Goal: Task Accomplishment & Management: Manage account settings

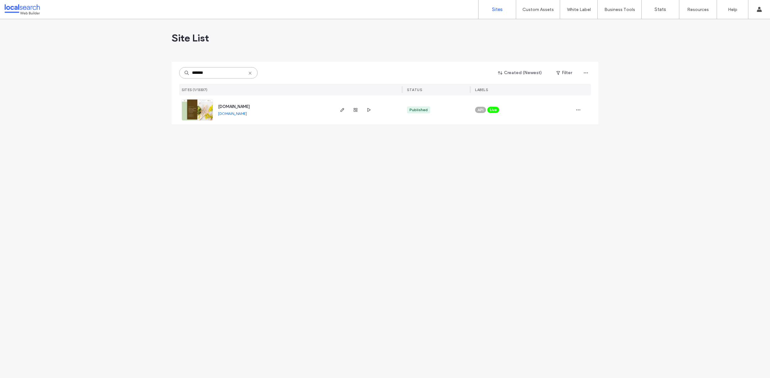
type input "*******"
click at [200, 109] on link at bounding box center [197, 109] width 31 height 21
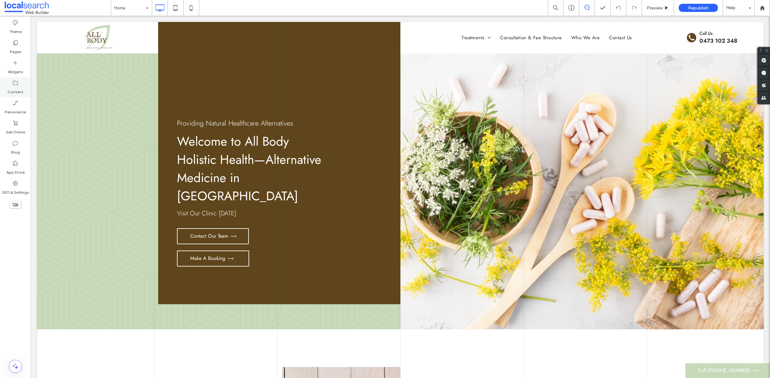
click at [14, 92] on label "Content" at bounding box center [16, 90] width 16 height 9
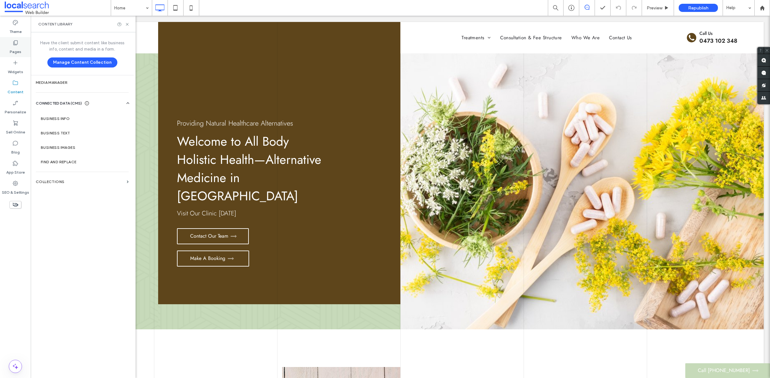
click at [25, 48] on div "Pages" at bounding box center [15, 47] width 31 height 20
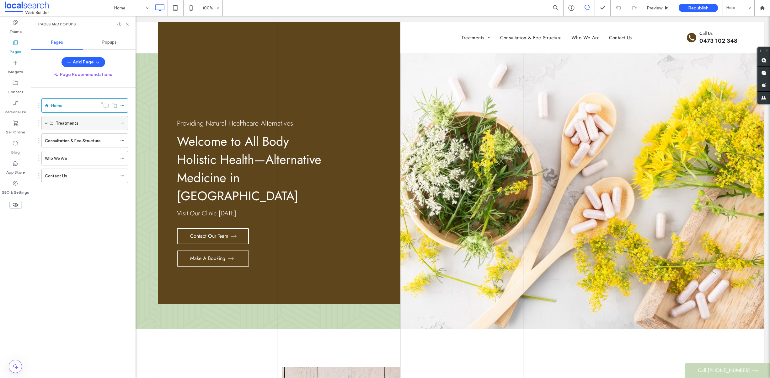
click at [48, 123] on div "Treatments" at bounding box center [84, 123] width 87 height 14
click at [50, 141] on label "Consultation & Fee Structure" at bounding box center [73, 140] width 56 height 11
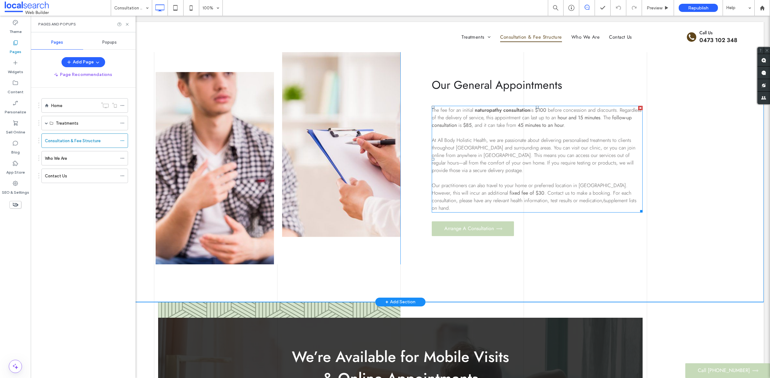
click at [540, 114] on span "$100" at bounding box center [540, 109] width 11 height 7
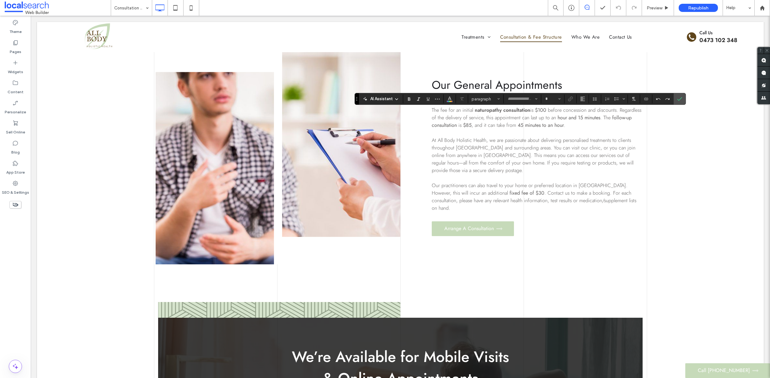
type input "****"
type input "**"
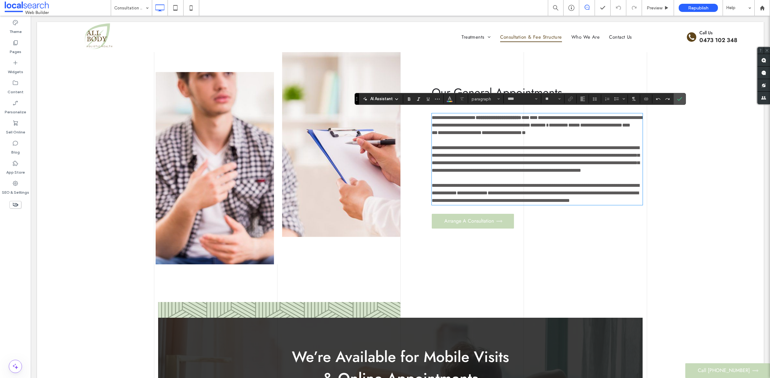
click at [538, 115] on span "****" at bounding box center [534, 117] width 8 height 5
click at [482, 130] on span "**********" at bounding box center [460, 132] width 44 height 5
click at [490, 130] on span "*********" at bounding box center [536, 129] width 208 height 12
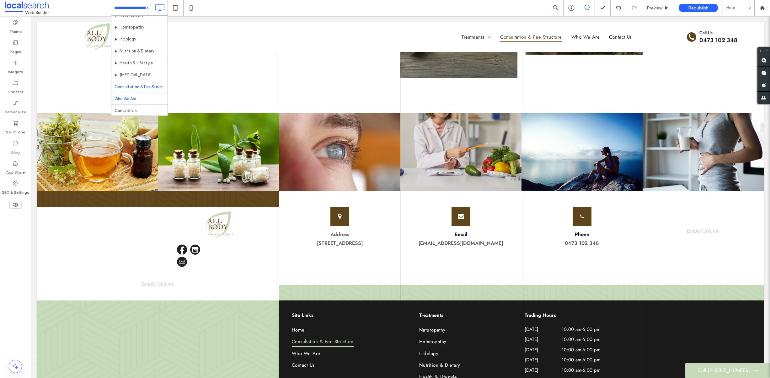
scroll to position [19, 0]
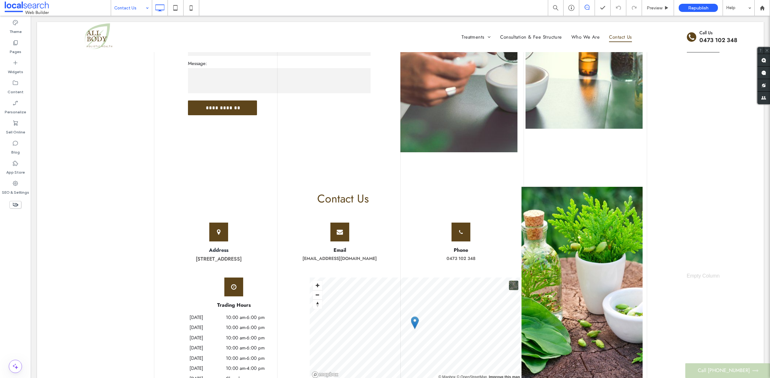
scroll to position [668, 0]
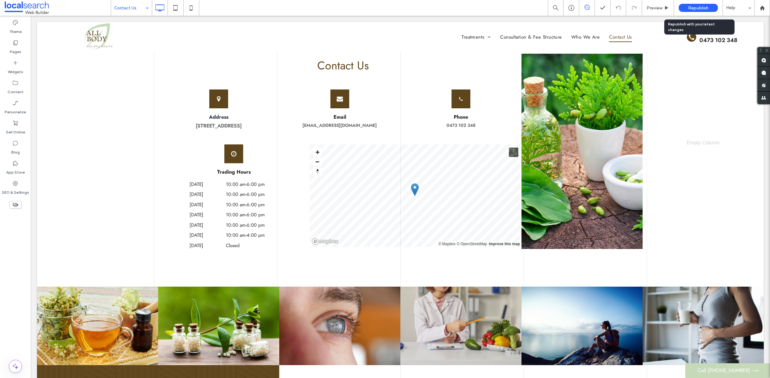
click at [696, 8] on span "Republish" at bounding box center [698, 7] width 20 height 5
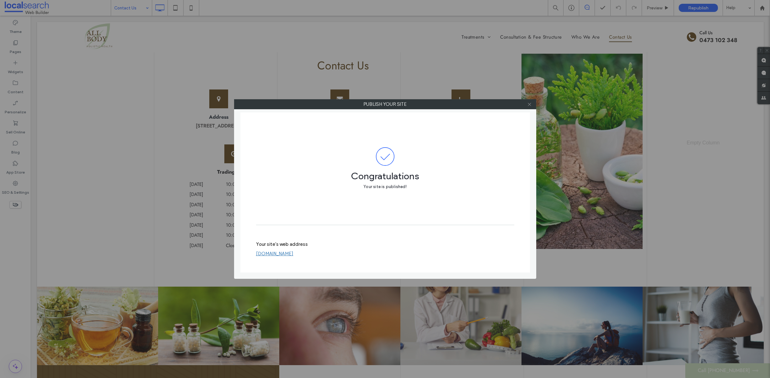
click at [528, 104] on icon at bounding box center [529, 104] width 5 height 5
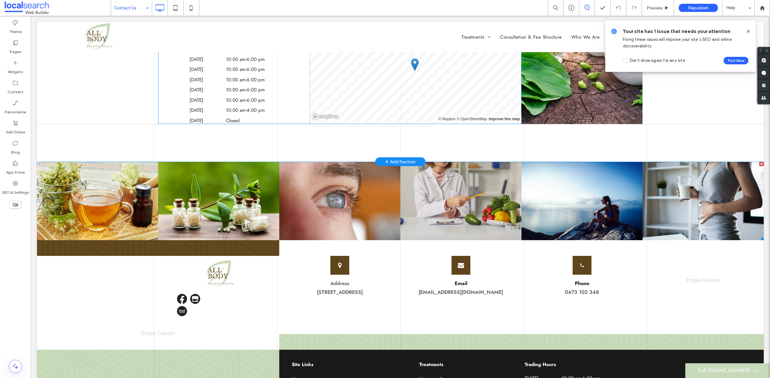
scroll to position [516, 0]
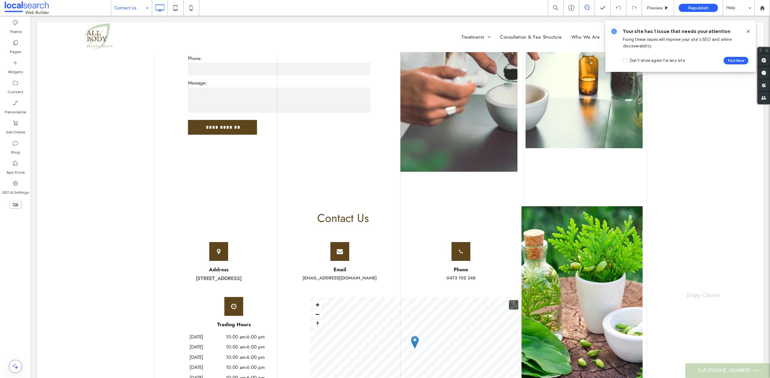
click at [747, 31] on icon at bounding box center [748, 31] width 5 height 5
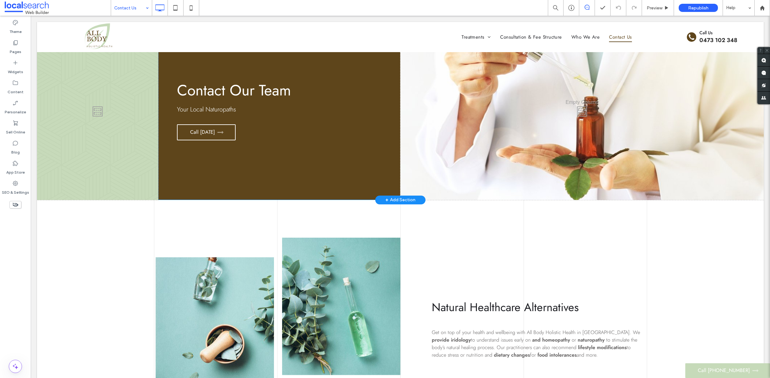
scroll to position [0, 0]
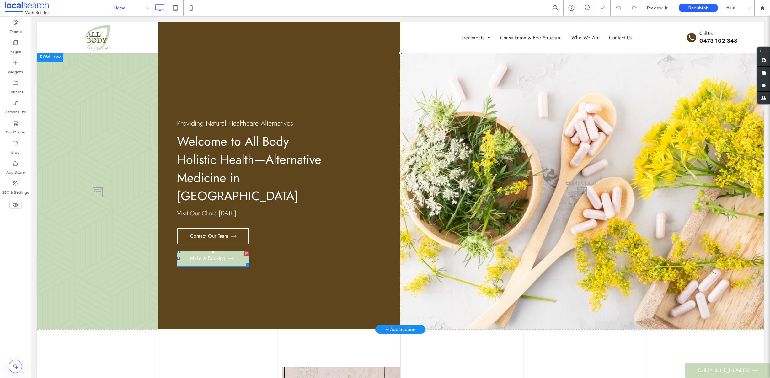
click at [209, 256] on span "Make A Booking" at bounding box center [212, 258] width 44 height 5
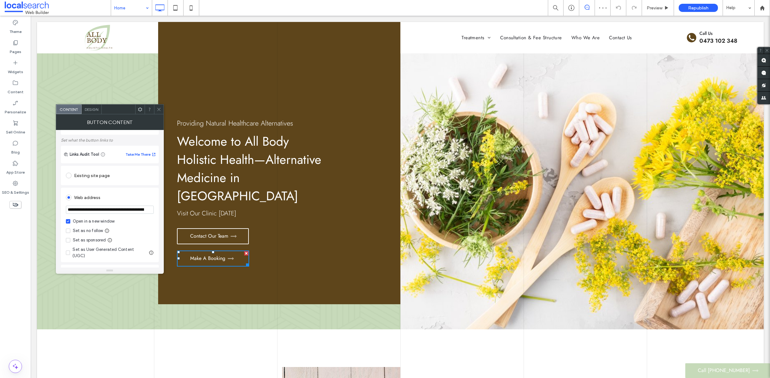
scroll to position [57, 0]
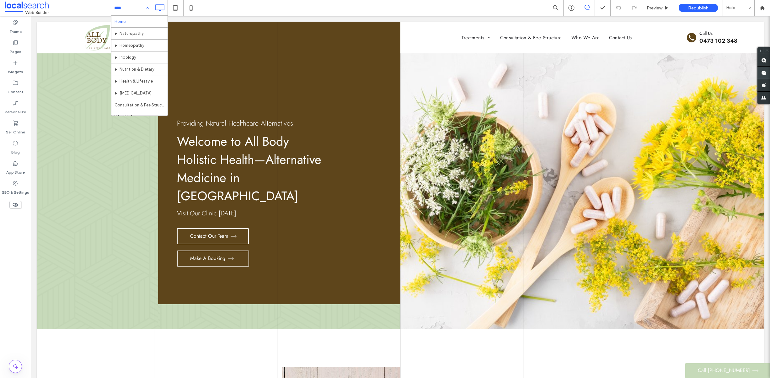
click at [761, 71] on use at bounding box center [763, 72] width 5 height 5
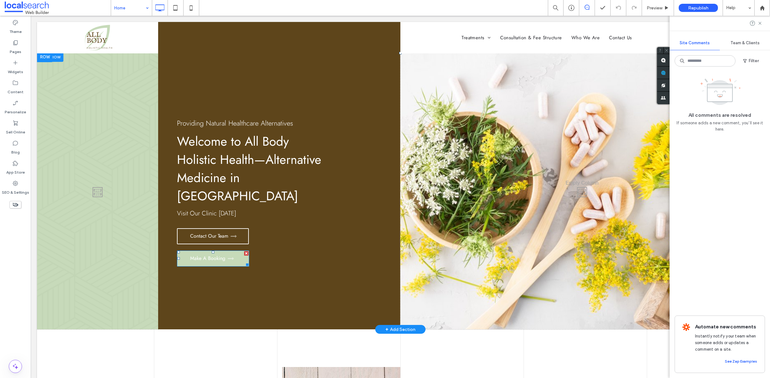
click at [207, 256] on span "Make A Booking" at bounding box center [212, 258] width 44 height 5
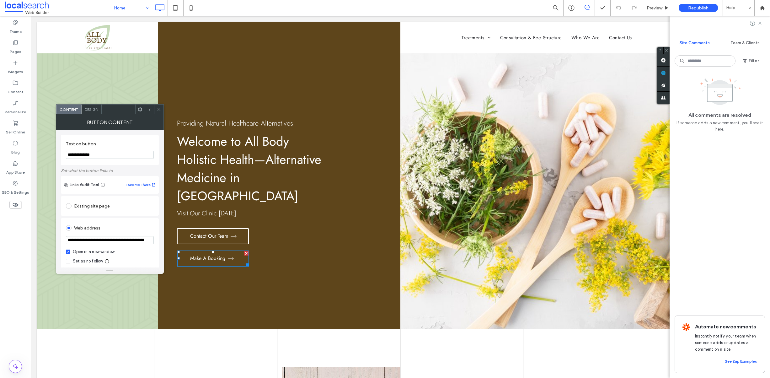
scroll to position [0, 176]
drag, startPoint x: 98, startPoint y: 256, endPoint x: 182, endPoint y: 257, distance: 84.1
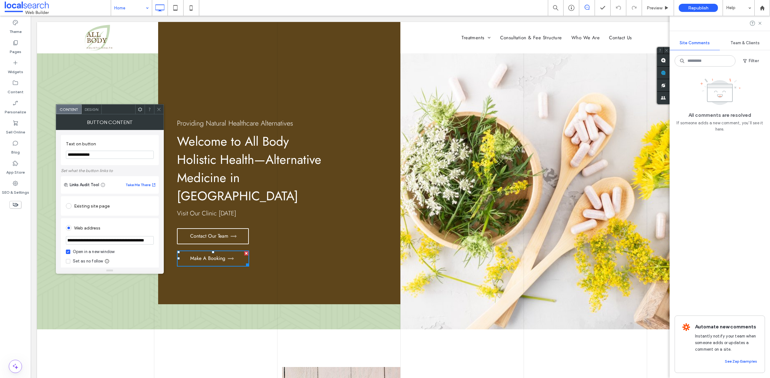
click at [159, 110] on icon at bounding box center [159, 109] width 5 height 5
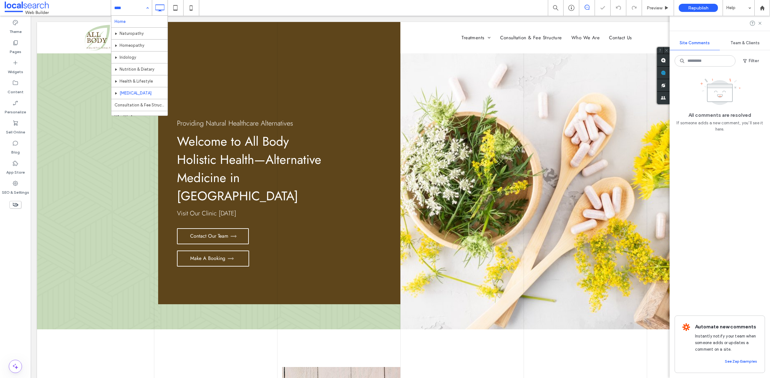
scroll to position [19, 0]
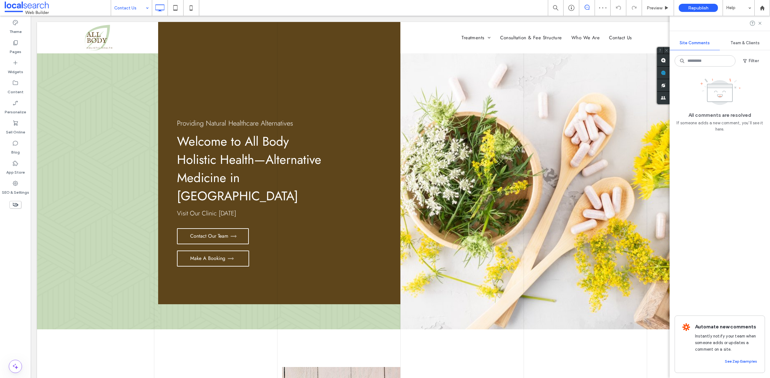
click at [122, 10] on input at bounding box center [129, 8] width 31 height 16
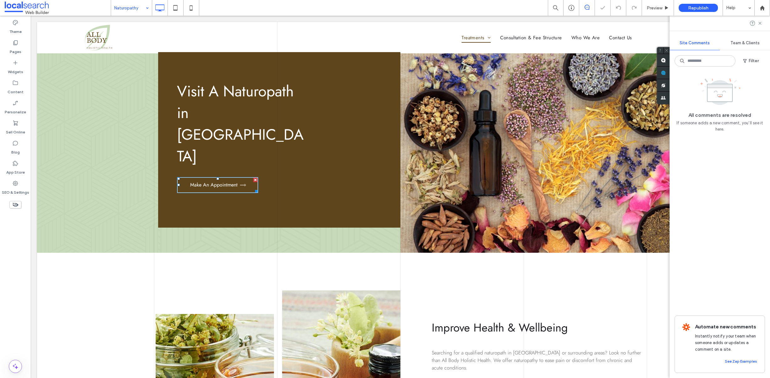
click at [201, 182] on span "Make An Appointment" at bounding box center [218, 184] width 56 height 5
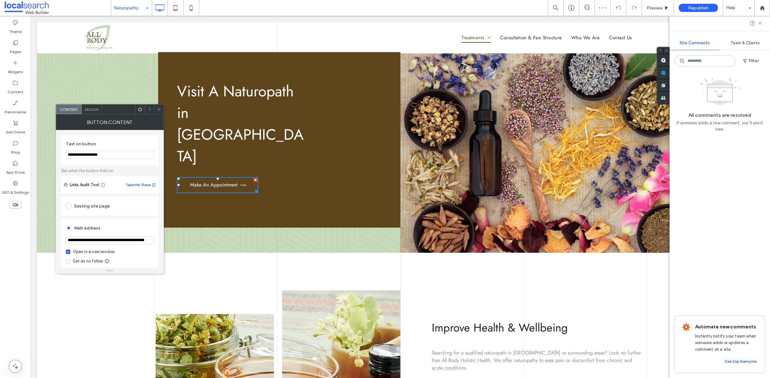
click at [137, 11] on input at bounding box center [129, 8] width 31 height 16
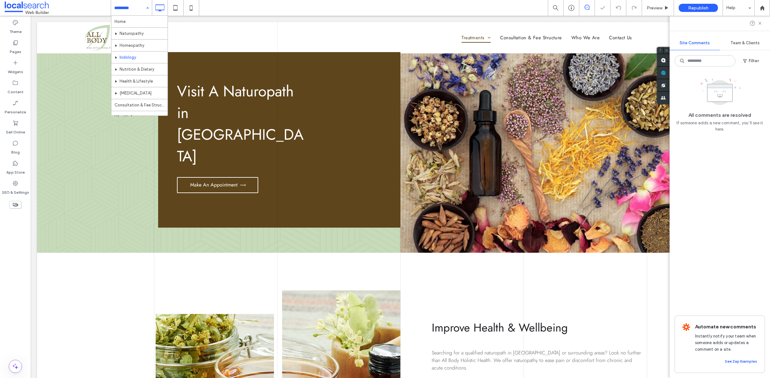
click at [129, 8] on input at bounding box center [129, 8] width 31 height 16
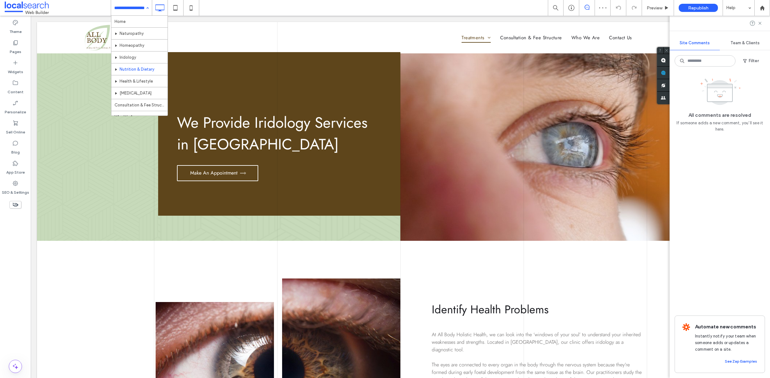
click at [132, 6] on input at bounding box center [129, 8] width 31 height 16
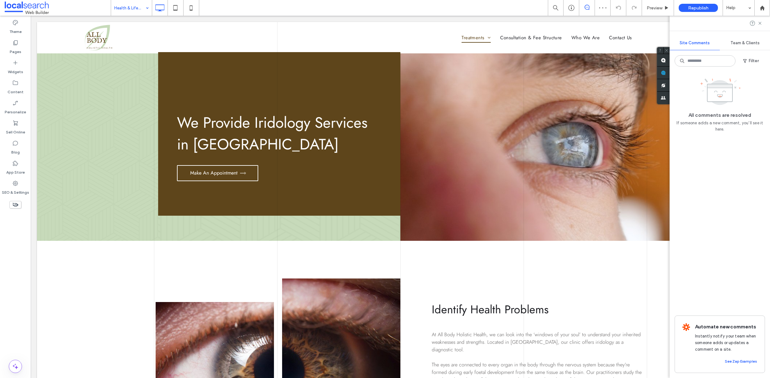
click at [132, 9] on div at bounding box center [385, 189] width 770 height 378
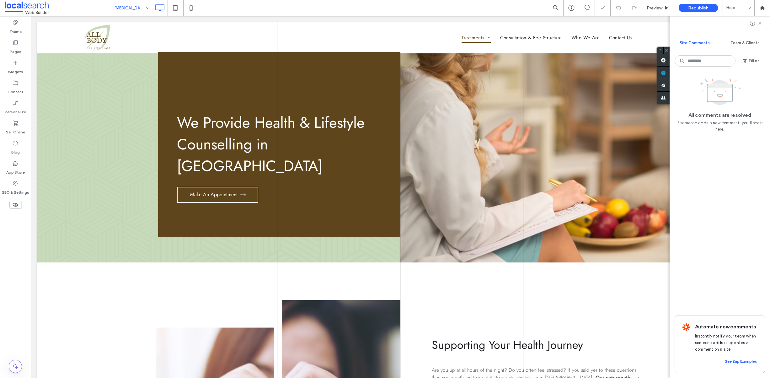
click at [136, 8] on input at bounding box center [129, 8] width 31 height 16
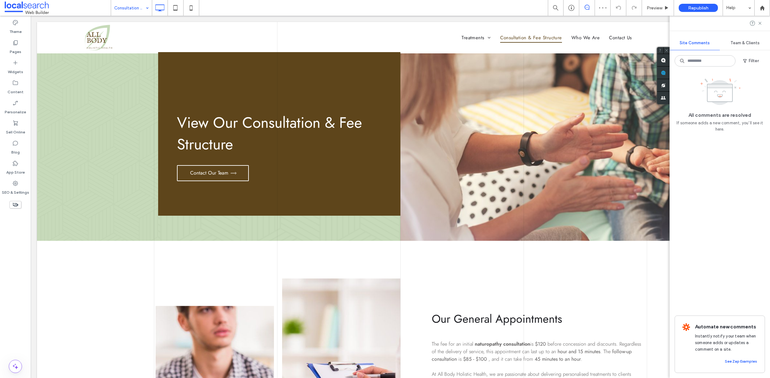
click at [126, 5] on input at bounding box center [129, 8] width 31 height 16
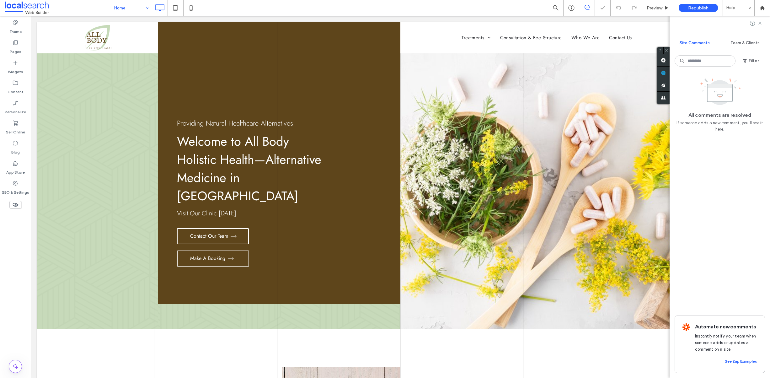
click at [124, 8] on input at bounding box center [129, 8] width 31 height 16
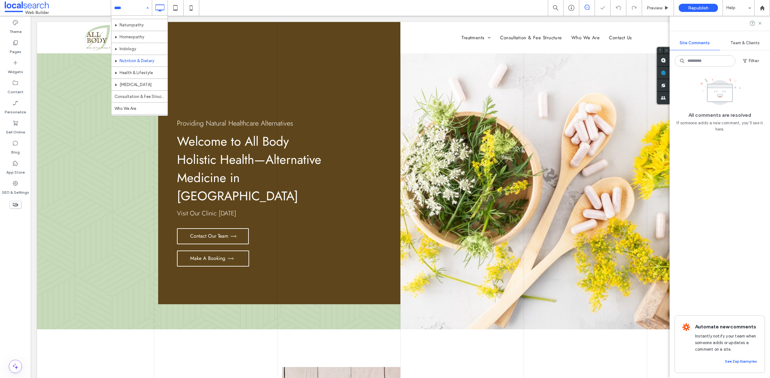
scroll to position [19, 0]
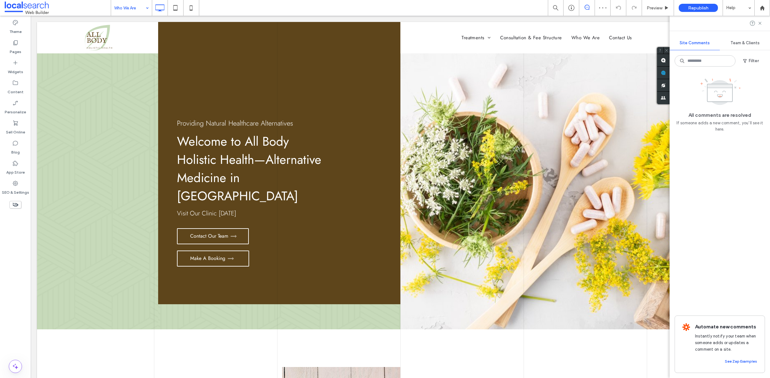
click at [132, 6] on input at bounding box center [129, 8] width 31 height 16
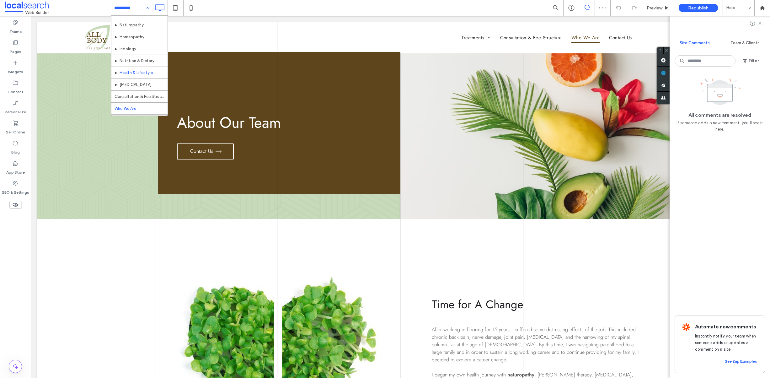
scroll to position [19, 0]
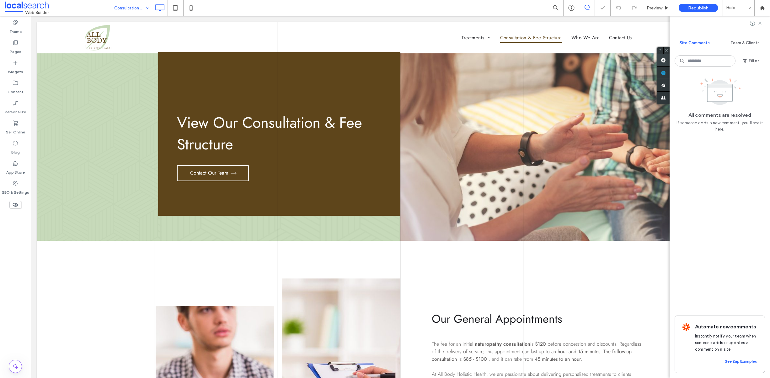
click at [660, 59] on span at bounding box center [663, 60] width 13 height 12
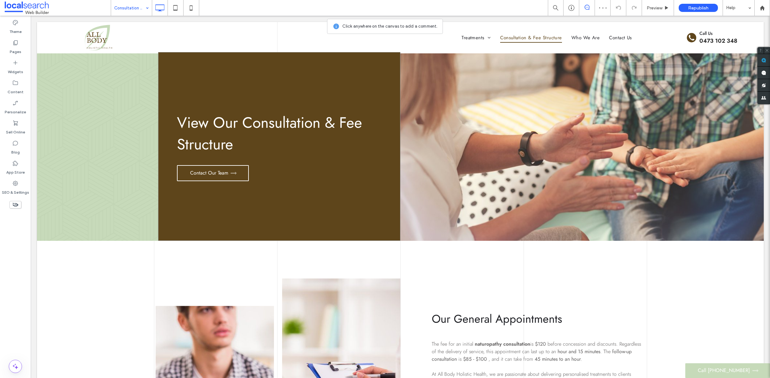
click at [196, 205] on div "View Our Consultation & Fee Structure Contact Our Team Click To Paste" at bounding box center [279, 146] width 242 height 189
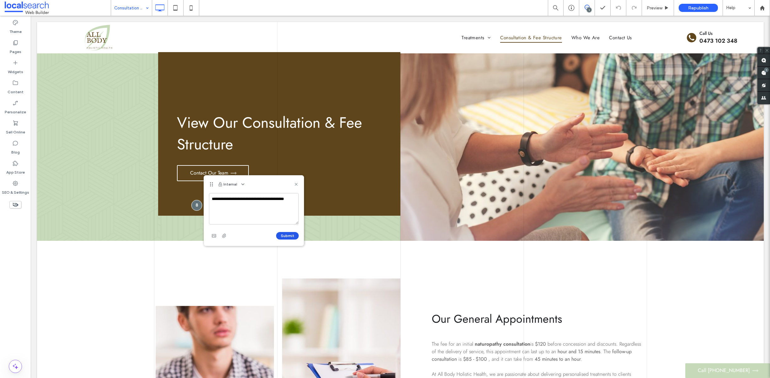
type textarea "**********"
click at [281, 238] on button "Submit" at bounding box center [287, 236] width 23 height 8
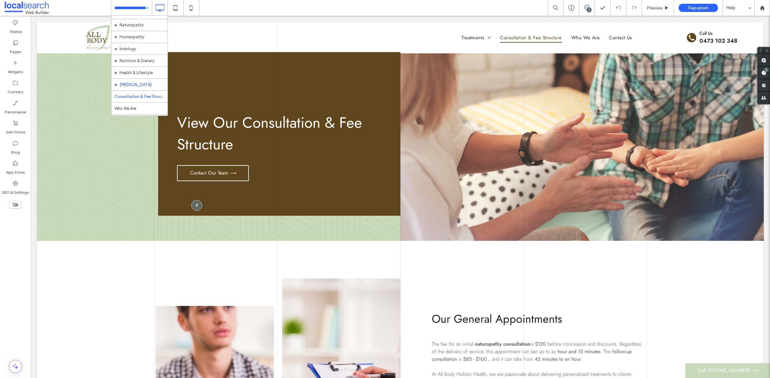
scroll to position [19, 0]
click at [139, 8] on input at bounding box center [129, 8] width 31 height 16
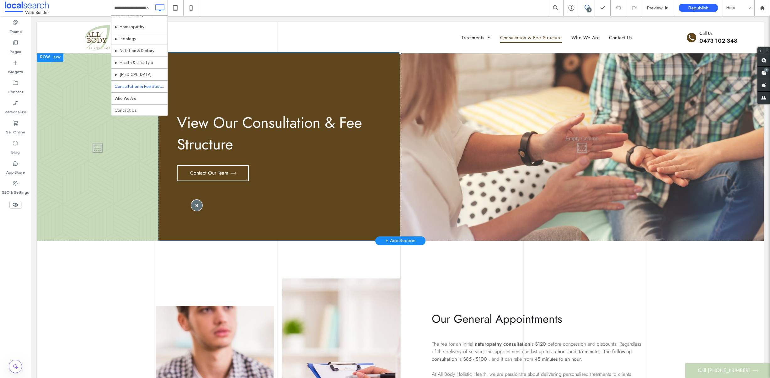
click at [193, 204] on div at bounding box center [197, 205] width 12 height 12
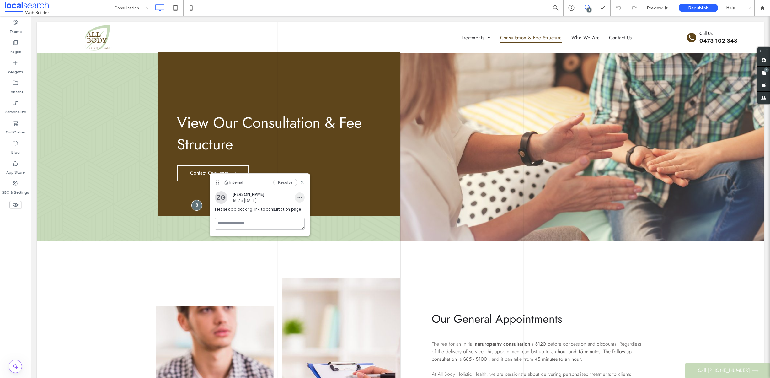
click at [302, 196] on icon "button" at bounding box center [299, 197] width 5 height 5
click at [307, 217] on span "Edit" at bounding box center [304, 214] width 8 height 6
click at [273, 227] on textarea "**********" at bounding box center [260, 228] width 90 height 31
click at [301, 226] on textarea "**********" at bounding box center [260, 228] width 90 height 31
type textarea "**********"
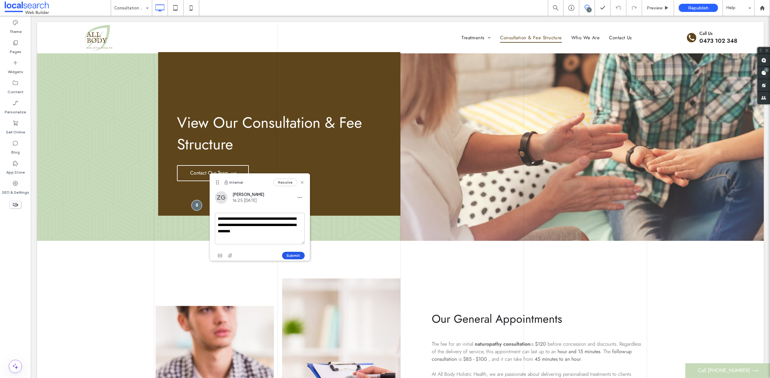
drag, startPoint x: 292, startPoint y: 255, endPoint x: 261, endPoint y: 236, distance: 36.3
click at [292, 255] on button "Submit" at bounding box center [293, 256] width 23 height 8
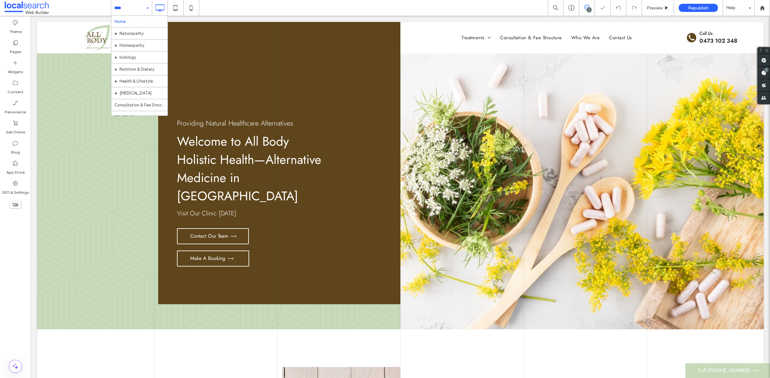
click at [131, 8] on input at bounding box center [129, 8] width 31 height 16
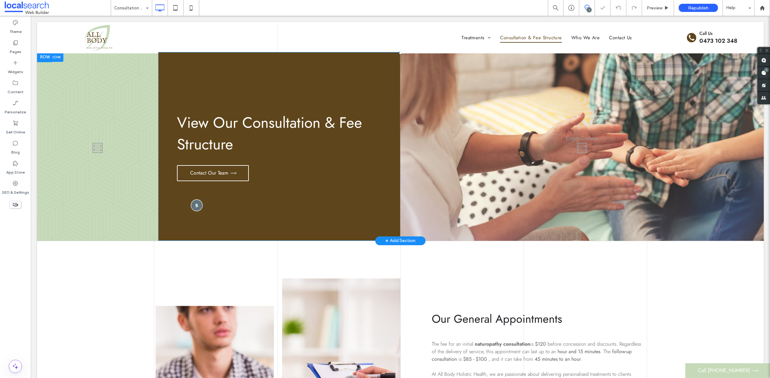
click at [196, 203] on div at bounding box center [197, 205] width 12 height 12
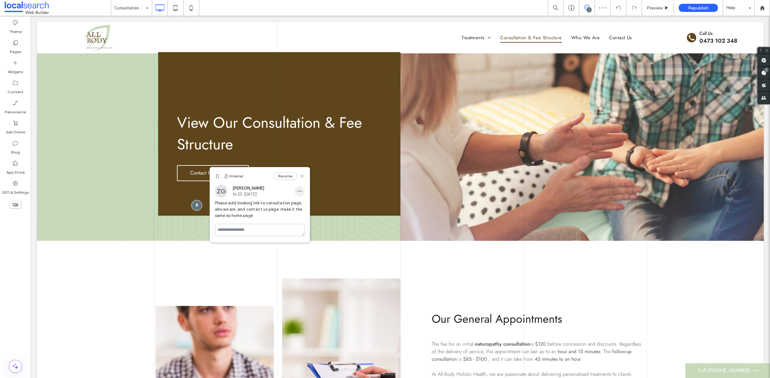
click at [300, 194] on span "button" at bounding box center [300, 191] width 10 height 10
drag, startPoint x: 319, startPoint y: 208, endPoint x: 287, endPoint y: 194, distance: 35.6
click at [319, 208] on div "Edit" at bounding box center [323, 207] width 56 height 12
click at [281, 227] on textarea "**********" at bounding box center [260, 222] width 90 height 31
click at [215, 209] on textarea "**********" at bounding box center [260, 222] width 90 height 31
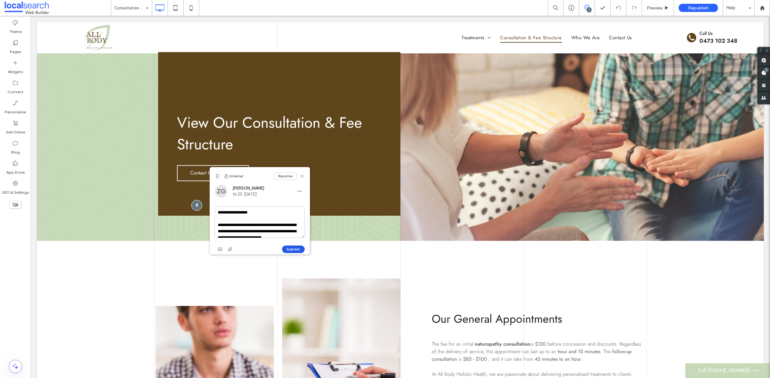
type textarea "**********"
click at [292, 252] on button "Submit" at bounding box center [293, 249] width 23 height 8
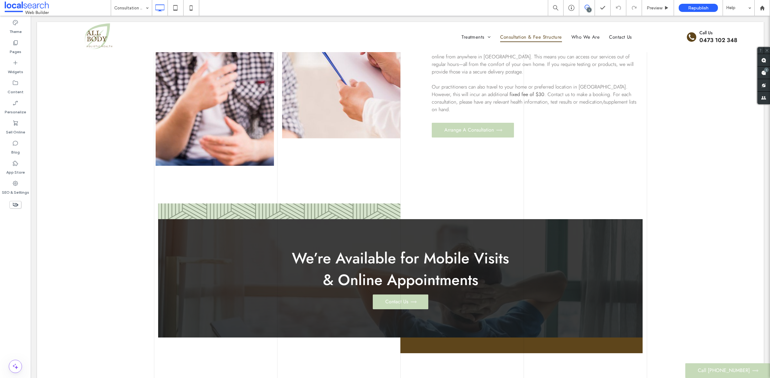
scroll to position [118, 0]
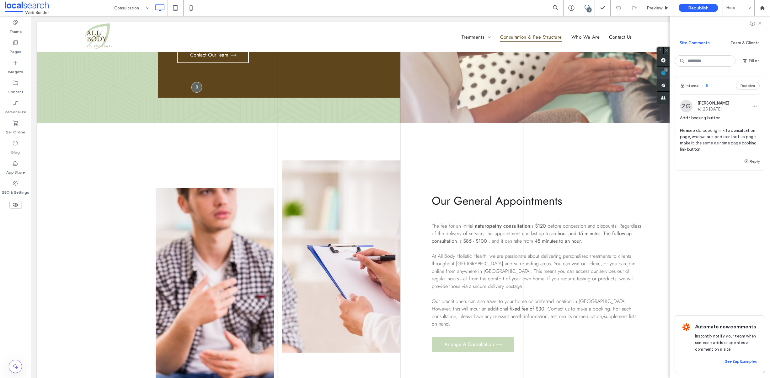
click at [666, 72] on use at bounding box center [663, 72] width 5 height 5
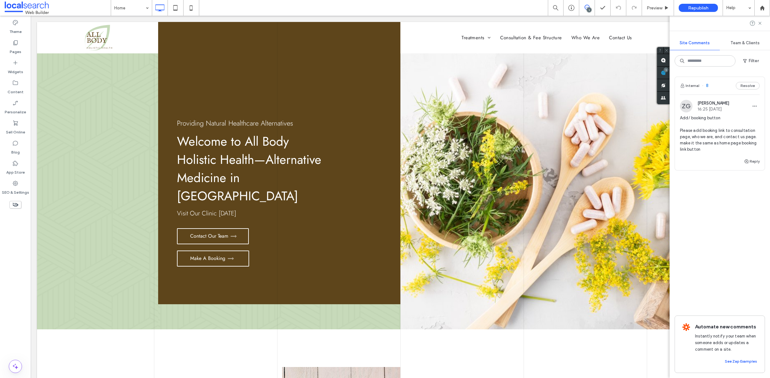
scroll to position [0, 0]
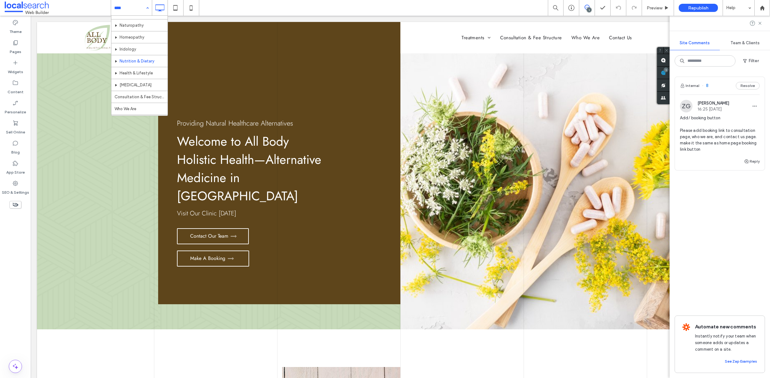
scroll to position [19, 0]
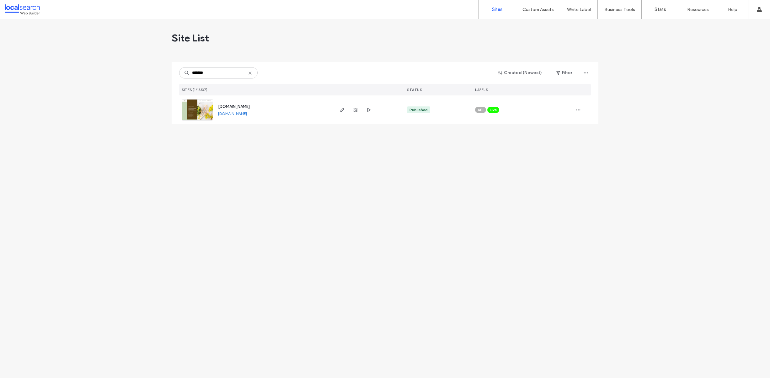
type input "*******"
click at [211, 107] on img at bounding box center [197, 120] width 31 height 43
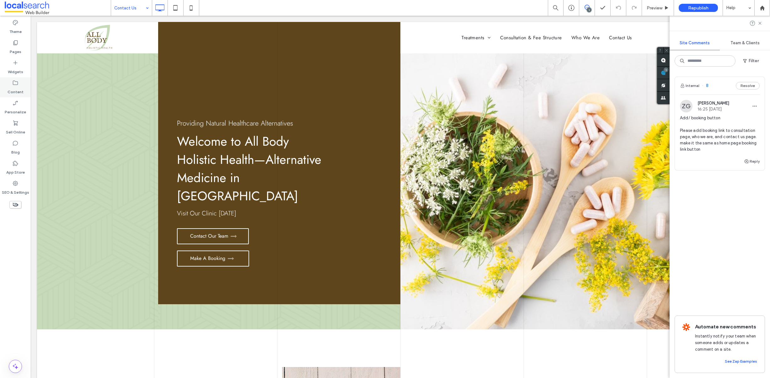
click at [20, 86] on label "Content" at bounding box center [16, 90] width 16 height 9
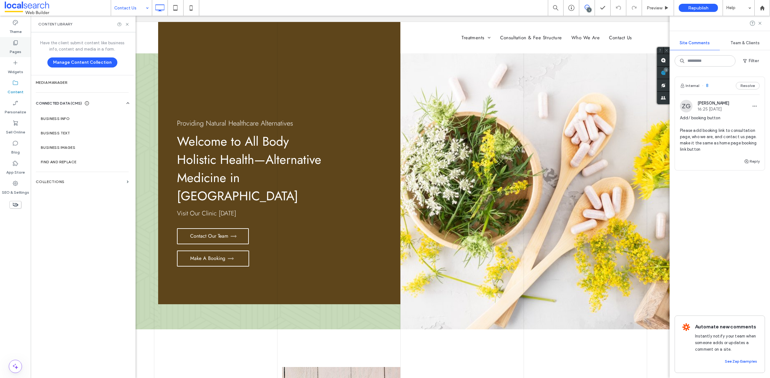
click at [17, 51] on label "Pages" at bounding box center [16, 50] width 12 height 9
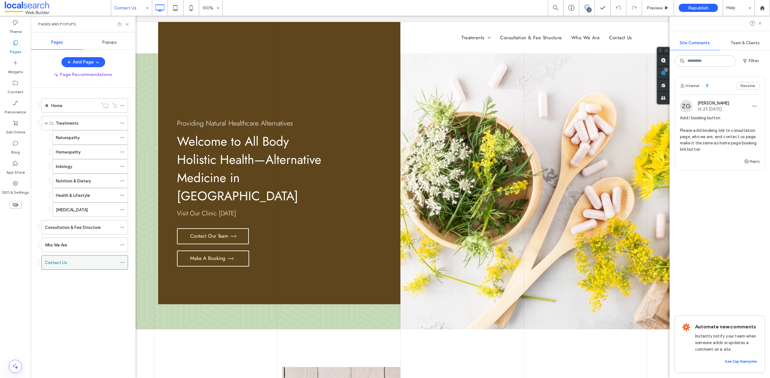
click at [124, 261] on icon at bounding box center [122, 262] width 4 height 4
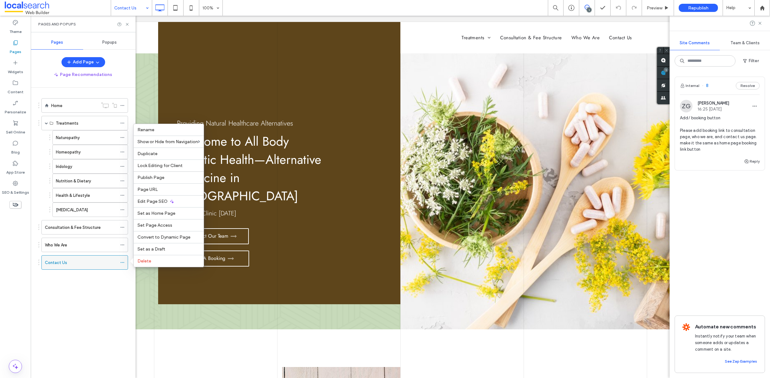
click at [75, 265] on div "Contact Us" at bounding box center [81, 262] width 72 height 7
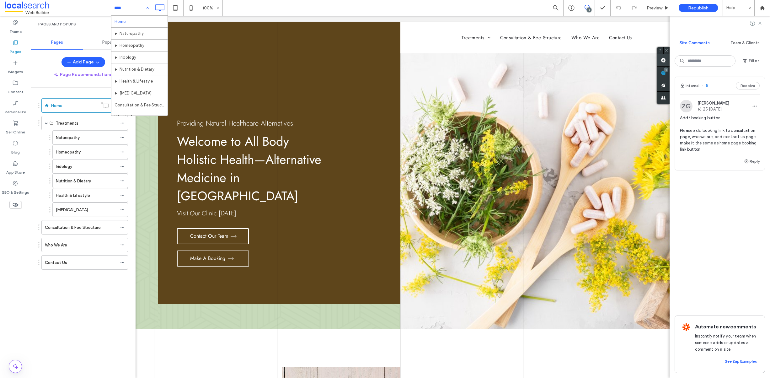
click at [659, 60] on span at bounding box center [663, 60] width 13 height 12
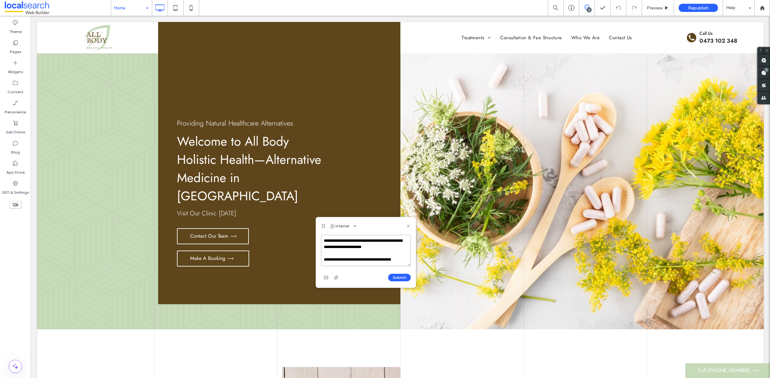
click at [387, 248] on textarea "**********" at bounding box center [366, 250] width 90 height 31
click at [368, 259] on textarea "**********" at bounding box center [366, 250] width 90 height 31
click at [361, 259] on textarea "**********" at bounding box center [366, 250] width 90 height 31
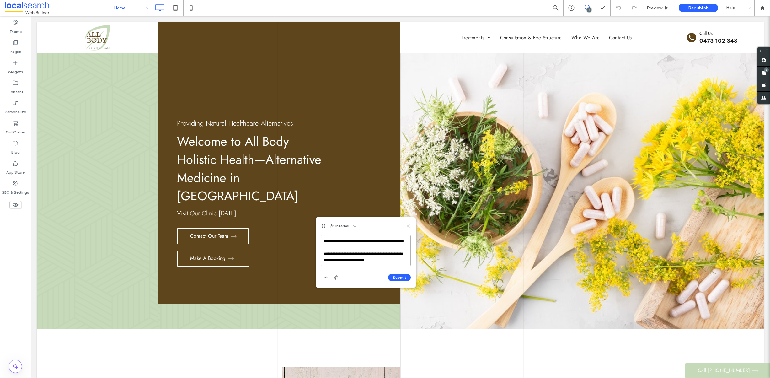
click at [389, 260] on textarea "**********" at bounding box center [366, 250] width 90 height 31
type textarea "**********"
click at [401, 277] on button "Submit" at bounding box center [399, 278] width 23 height 8
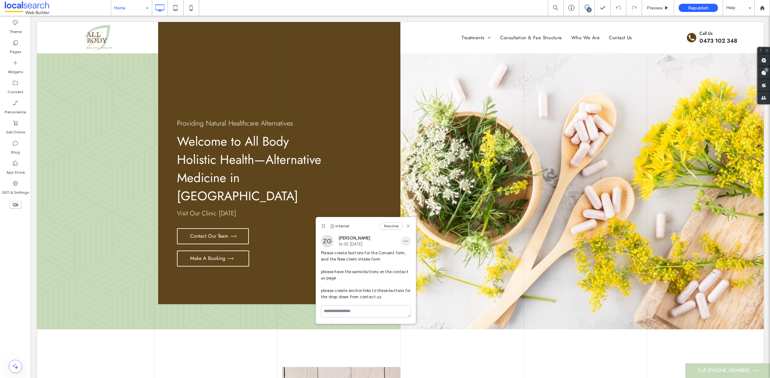
click at [406, 241] on use "button" at bounding box center [406, 241] width 4 height 1
click at [408, 257] on span "Edit" at bounding box center [410, 257] width 8 height 6
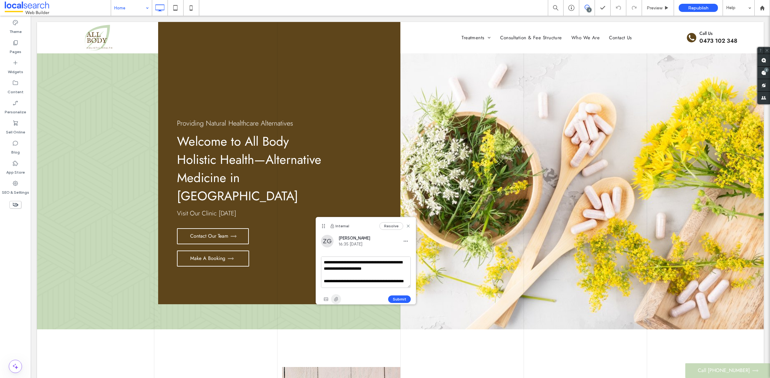
click at [335, 299] on use "button" at bounding box center [336, 299] width 4 height 4
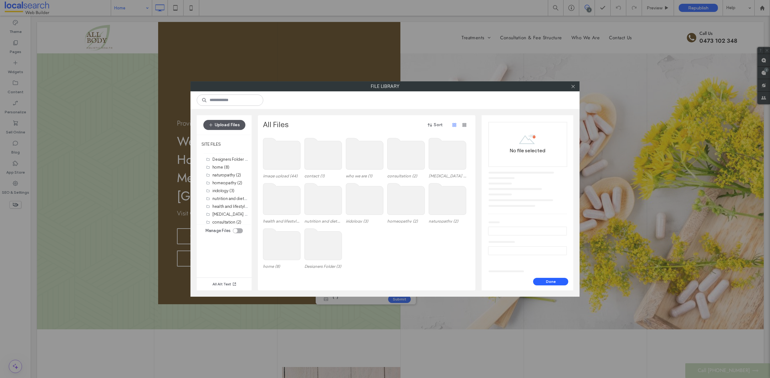
click at [224, 127] on button "Upload Files" at bounding box center [224, 125] width 42 height 10
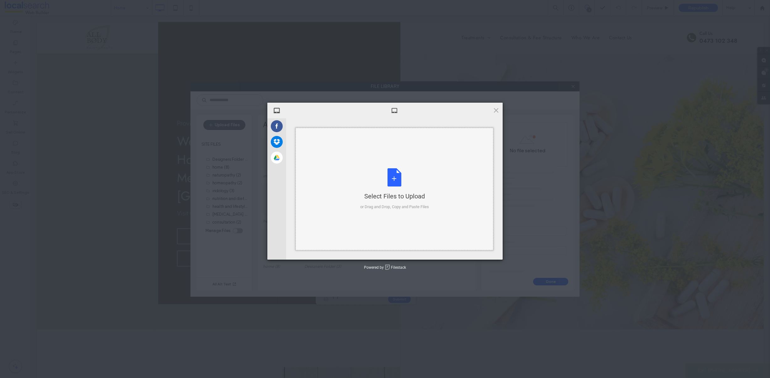
click at [392, 179] on div "Select Files to Upload or Drag and Drop, Copy and Paste Files" at bounding box center [394, 189] width 69 height 42
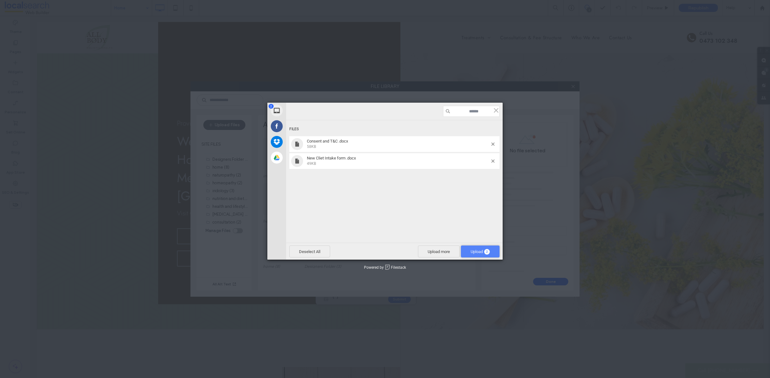
click at [477, 248] on span "Upload 2" at bounding box center [480, 251] width 39 height 12
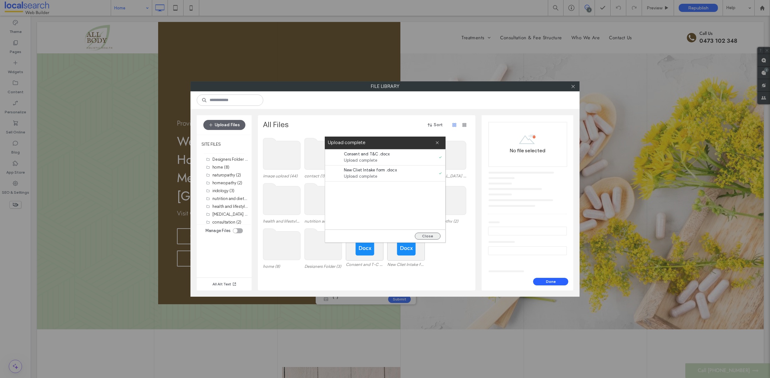
click at [428, 234] on button "Close" at bounding box center [428, 236] width 26 height 7
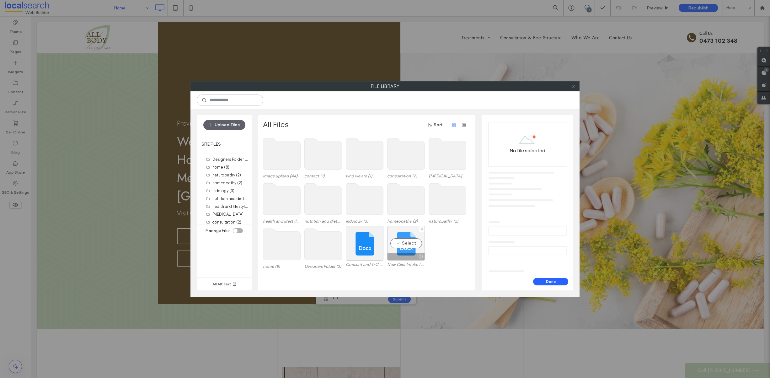
click at [405, 242] on div "Select" at bounding box center [406, 243] width 38 height 35
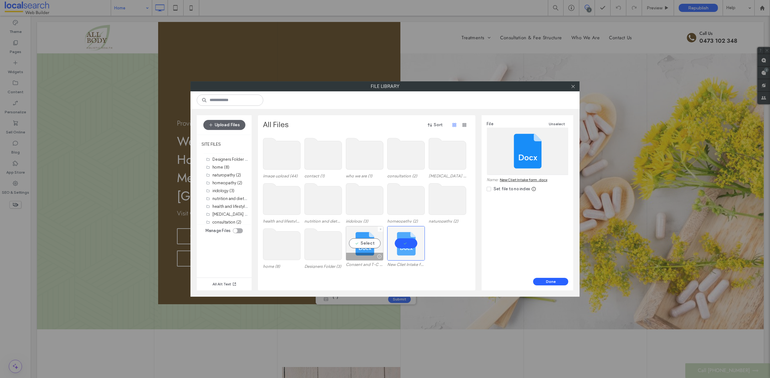
click at [369, 244] on div "Select" at bounding box center [365, 243] width 38 height 35
click at [400, 242] on div "Select" at bounding box center [406, 243] width 38 height 35
drag, startPoint x: 362, startPoint y: 242, endPoint x: 415, endPoint y: 252, distance: 53.7
click at [362, 242] on div "Select" at bounding box center [365, 243] width 38 height 35
click at [546, 281] on button "Done" at bounding box center [550, 282] width 35 height 8
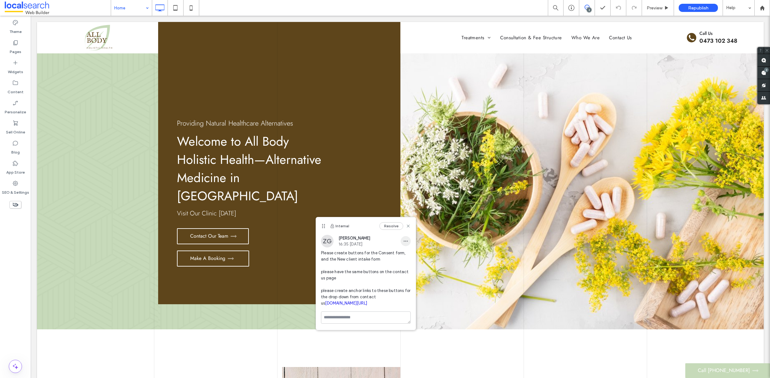
click at [405, 244] on span "button" at bounding box center [406, 241] width 10 height 10
click at [384, 322] on textarea at bounding box center [366, 317] width 90 height 12
click at [337, 348] on use "button" at bounding box center [336, 348] width 4 height 4
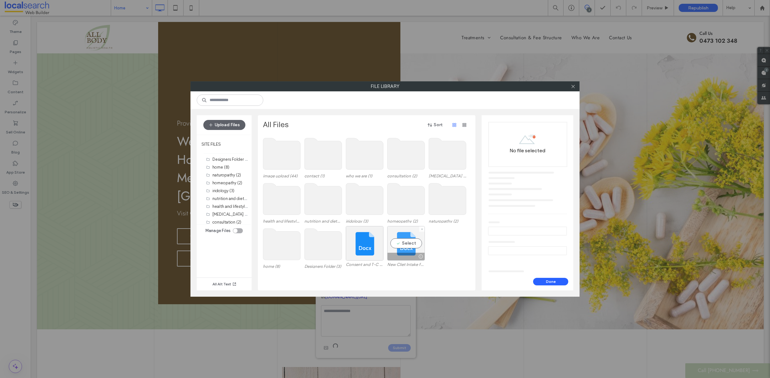
click at [406, 241] on div "Select" at bounding box center [406, 243] width 38 height 35
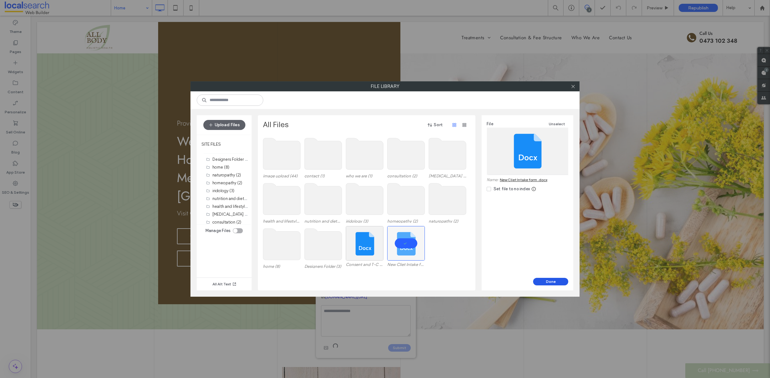
click at [558, 283] on button "Done" at bounding box center [550, 282] width 35 height 8
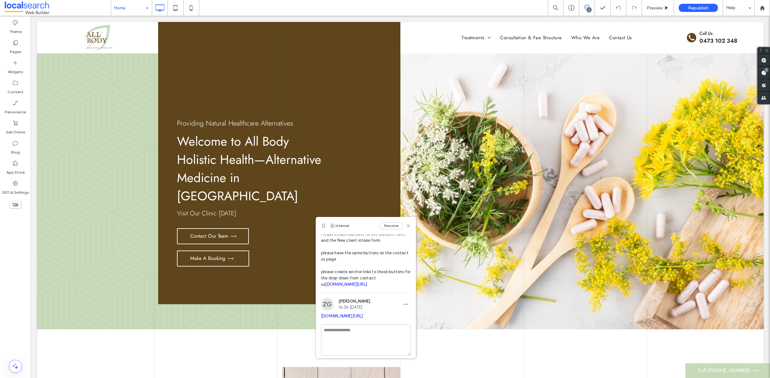
scroll to position [0, 0]
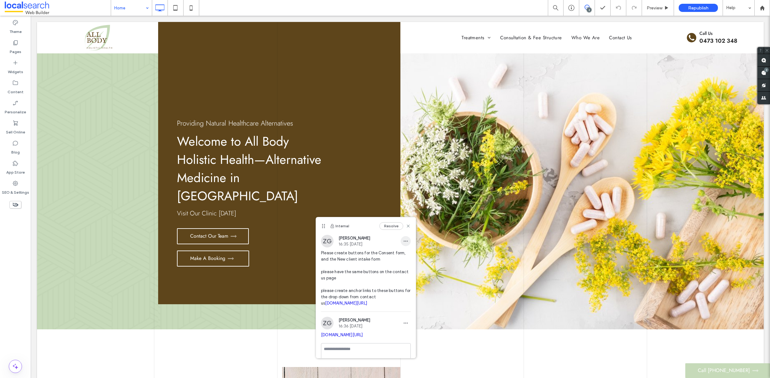
click at [403, 243] on icon "button" at bounding box center [405, 241] width 5 height 5
click at [410, 259] on div "Edit" at bounding box center [424, 257] width 56 height 12
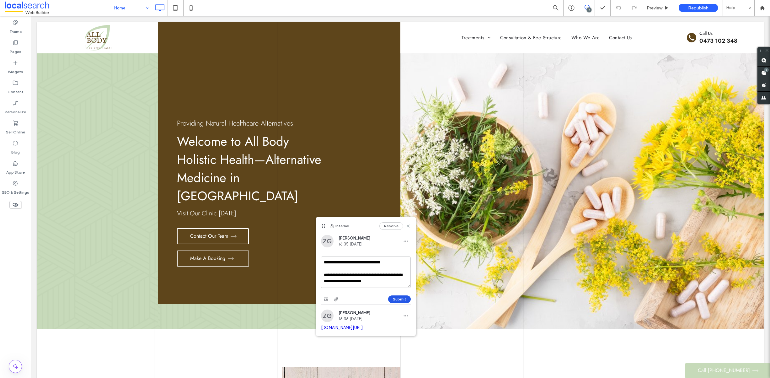
type textarea "**********"
click at [400, 296] on button "Submit" at bounding box center [399, 299] width 23 height 8
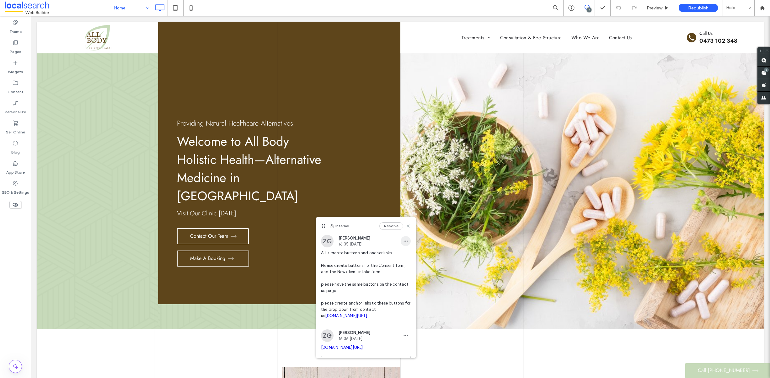
click at [401, 244] on span "button" at bounding box center [406, 241] width 10 height 10
click at [411, 260] on div "Edit" at bounding box center [424, 257] width 56 height 12
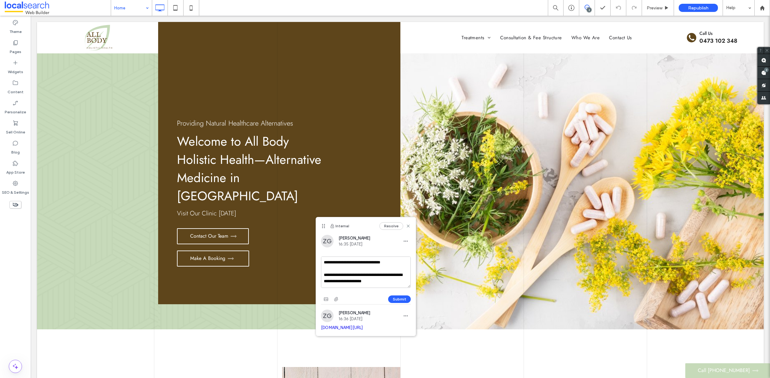
click at [398, 275] on textarea "**********" at bounding box center [366, 271] width 90 height 31
click at [395, 281] on textarea "**********" at bounding box center [366, 271] width 90 height 31
click at [330, 271] on textarea "**********" at bounding box center [366, 271] width 90 height 31
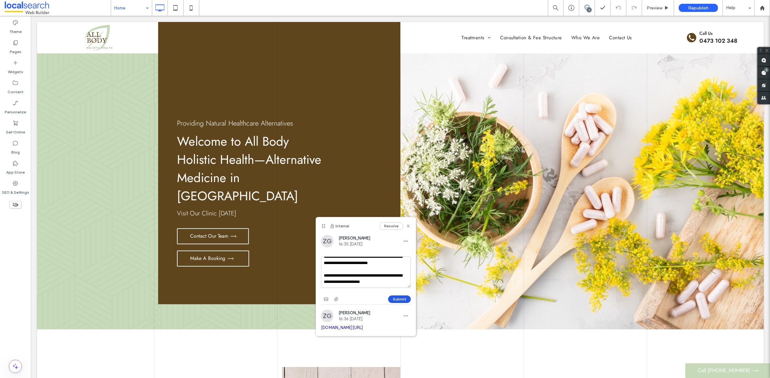
type textarea "**********"
click at [395, 298] on button "Submit" at bounding box center [399, 299] width 23 height 8
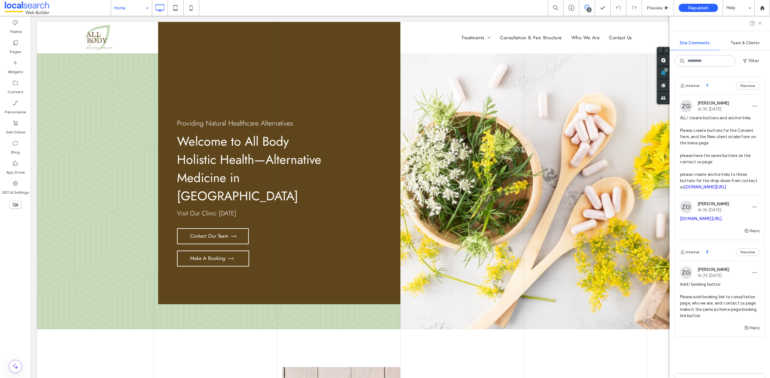
click at [710, 84] on div "Internal 9 Resolve" at bounding box center [720, 86] width 90 height 18
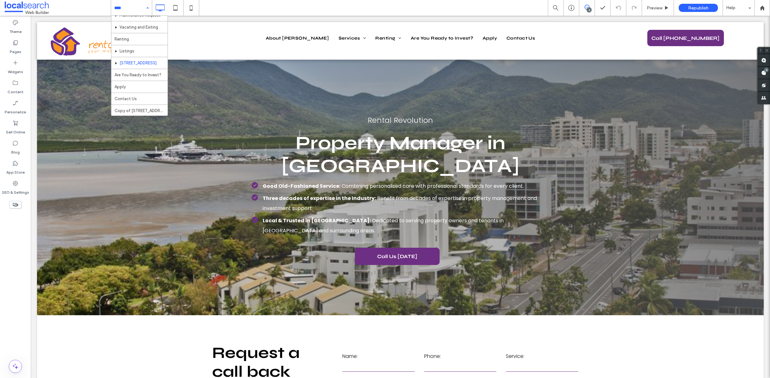
scroll to position [42, 0]
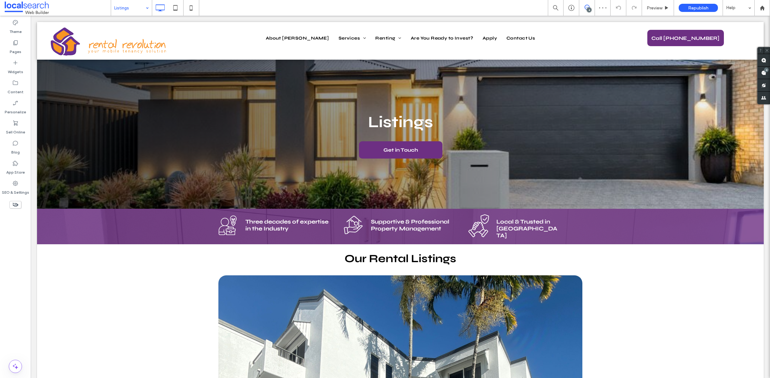
click at [131, 5] on input at bounding box center [129, 8] width 31 height 16
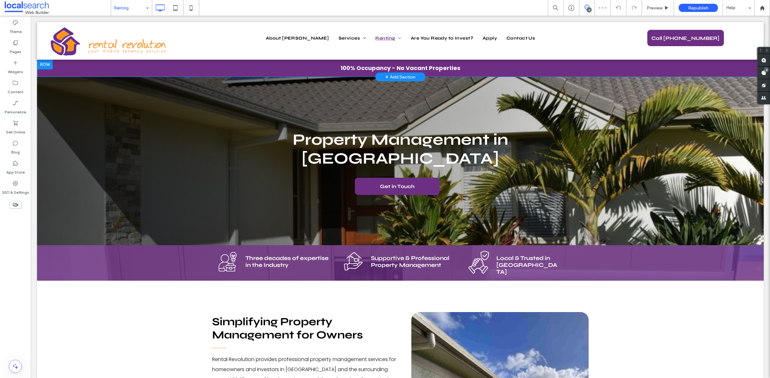
click at [48, 61] on div at bounding box center [45, 64] width 16 height 10
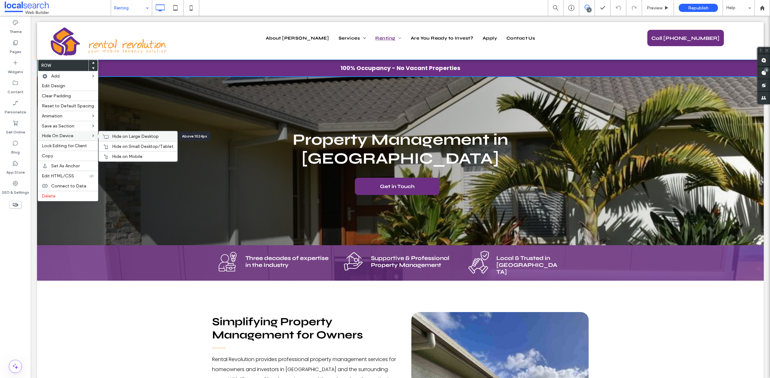
click at [117, 137] on span "Hide on Large Desktop" at bounding box center [135, 136] width 47 height 5
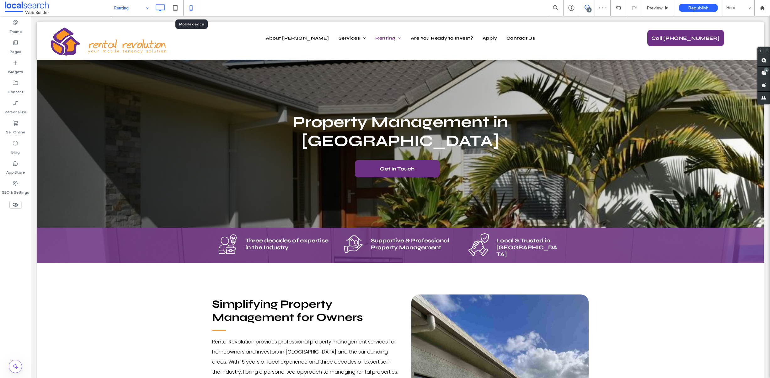
click at [191, 8] on icon at bounding box center [191, 8] width 13 height 13
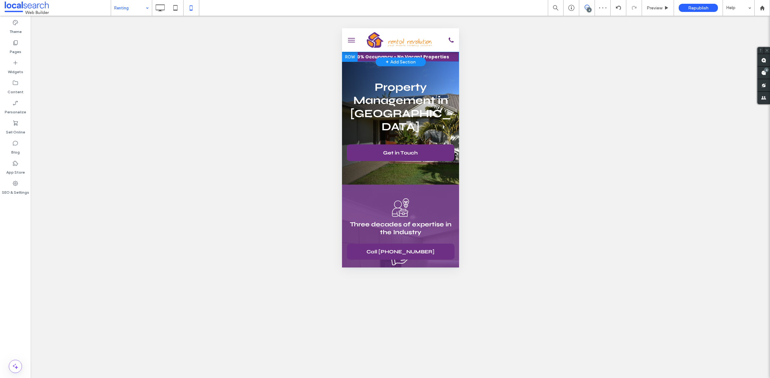
click at [349, 55] on div at bounding box center [350, 57] width 16 height 10
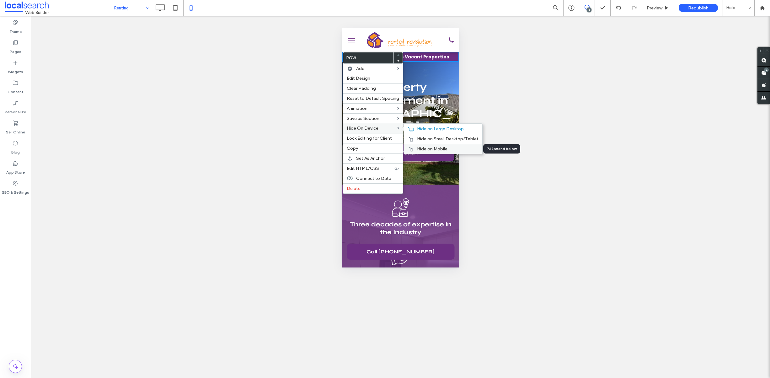
click at [426, 147] on span "Hide on Mobile" at bounding box center [432, 148] width 30 height 5
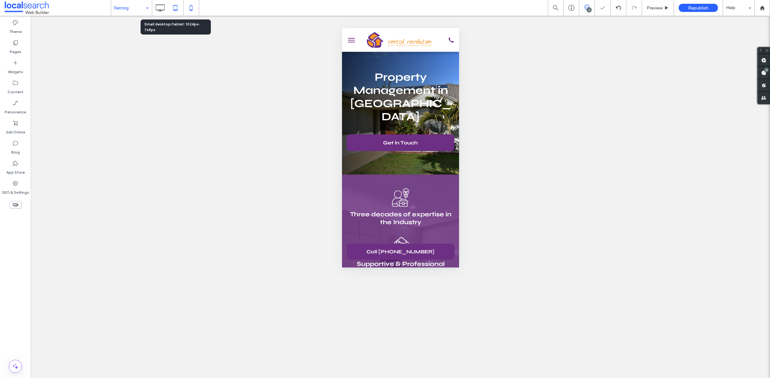
click at [175, 10] on use at bounding box center [176, 7] width 4 height 5
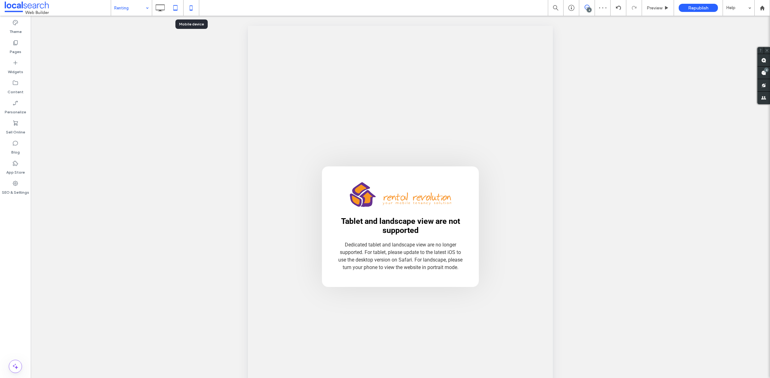
click at [191, 5] on use at bounding box center [191, 7] width 3 height 5
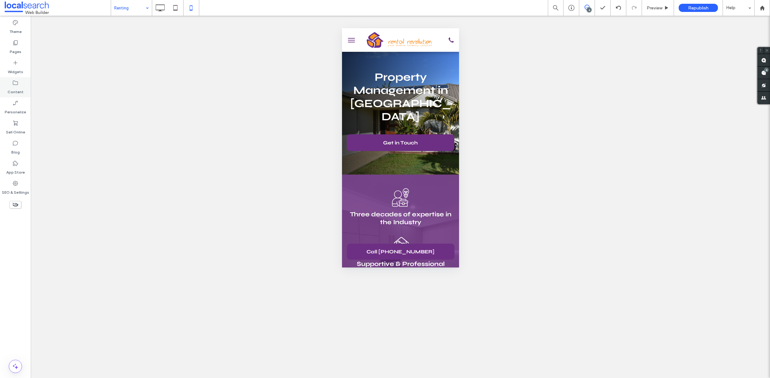
click at [19, 87] on label "Content" at bounding box center [16, 90] width 16 height 9
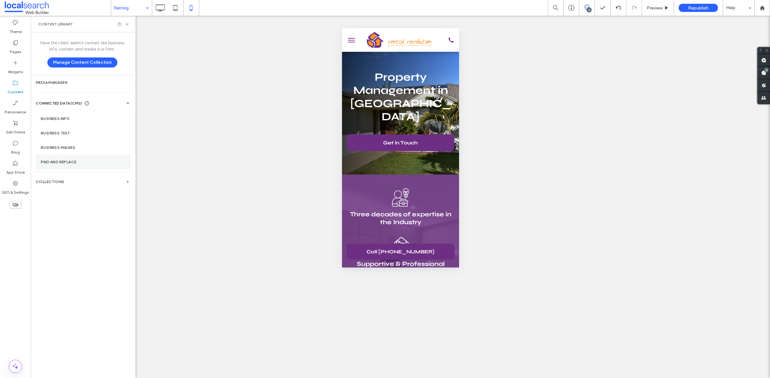
click at [78, 159] on section "Find and Replace" at bounding box center [83, 162] width 95 height 14
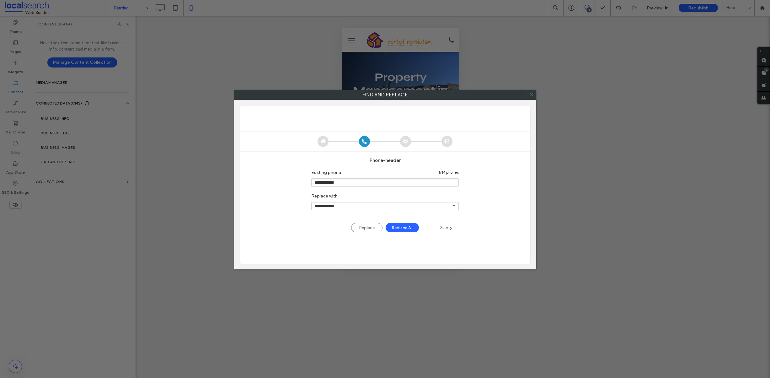
click at [534, 94] on icon at bounding box center [531, 94] width 9 height 9
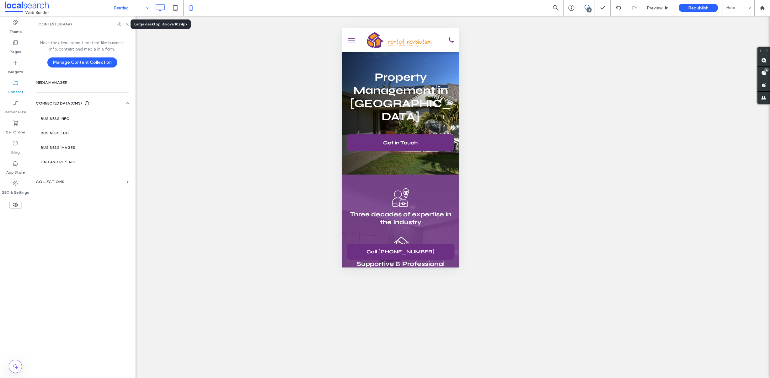
click at [164, 8] on icon at bounding box center [160, 8] width 13 height 13
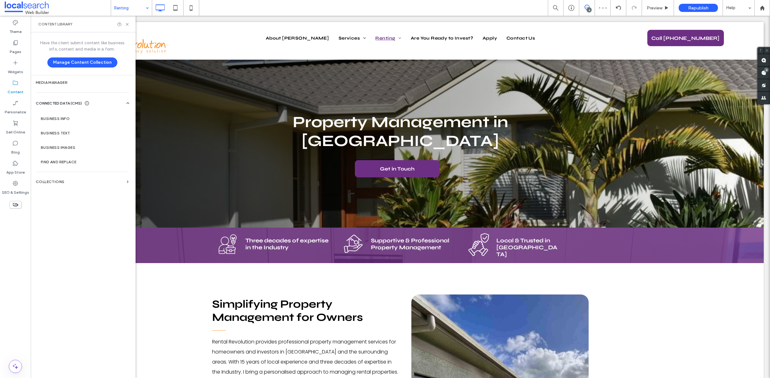
click at [128, 21] on div "Content Library" at bounding box center [83, 24] width 105 height 17
click at [126, 22] on icon at bounding box center [127, 24] width 5 height 5
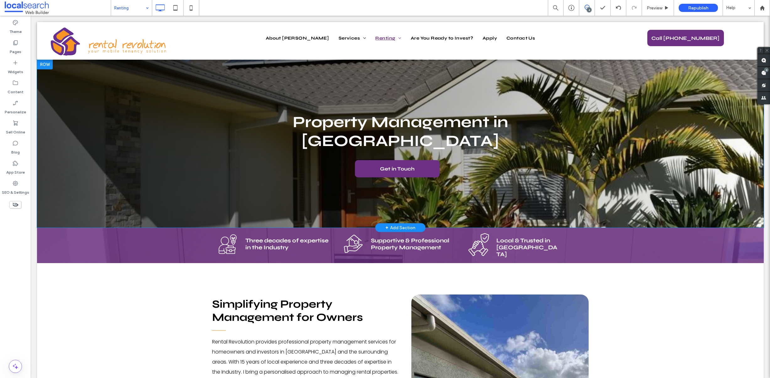
click at [44, 61] on div at bounding box center [45, 64] width 16 height 10
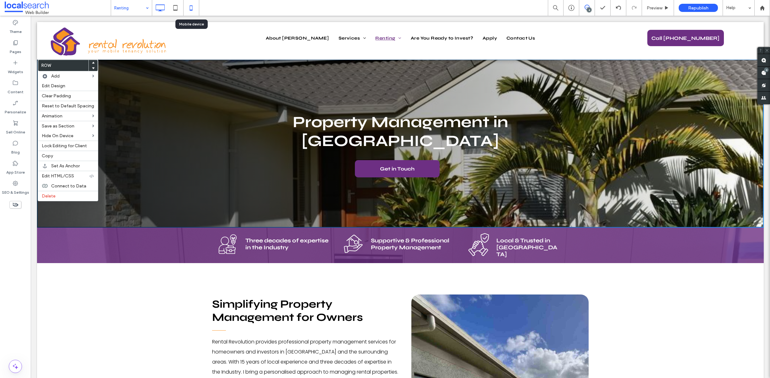
click at [190, 9] on icon at bounding box center [191, 8] width 13 height 13
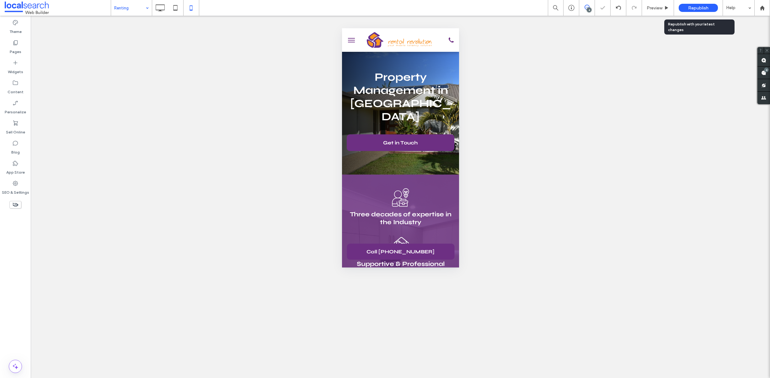
click at [702, 9] on span "Republish" at bounding box center [698, 7] width 20 height 5
